Goal: Task Accomplishment & Management: Manage account settings

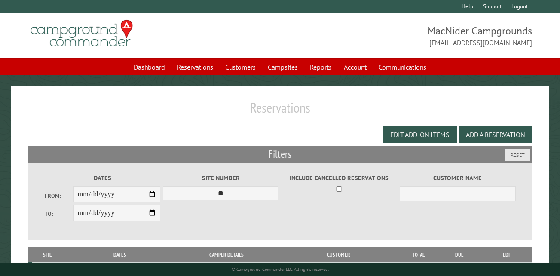
select select "**"
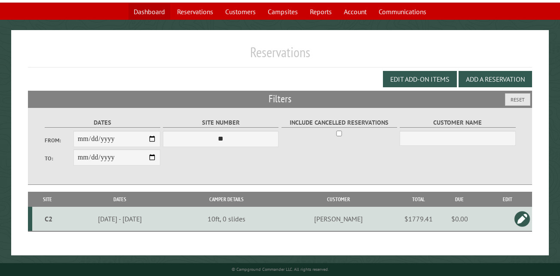
click at [162, 11] on link "Dashboard" at bounding box center [149, 11] width 42 height 16
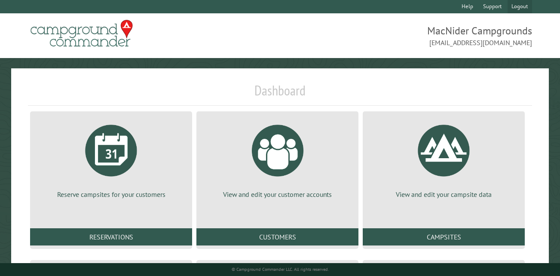
click at [519, 7] on link "Logout" at bounding box center [519, 6] width 24 height 13
